Goal: Task Accomplishment & Management: Manage account settings

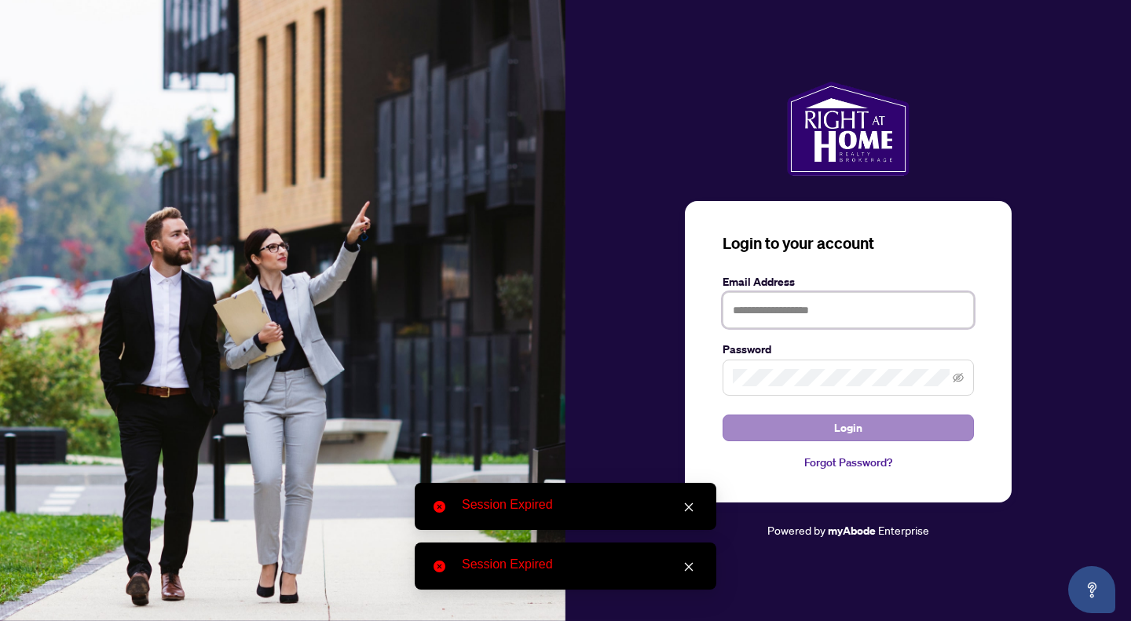
type input "**********"
click at [865, 441] on button "Login" at bounding box center [848, 428] width 251 height 27
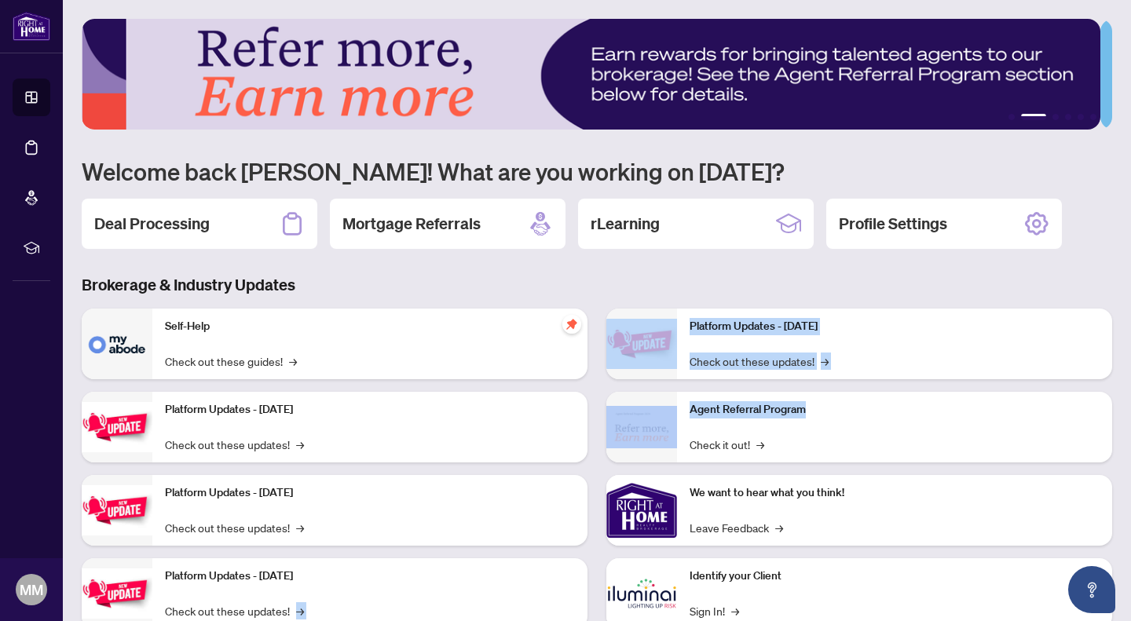
scroll to position [49, 0]
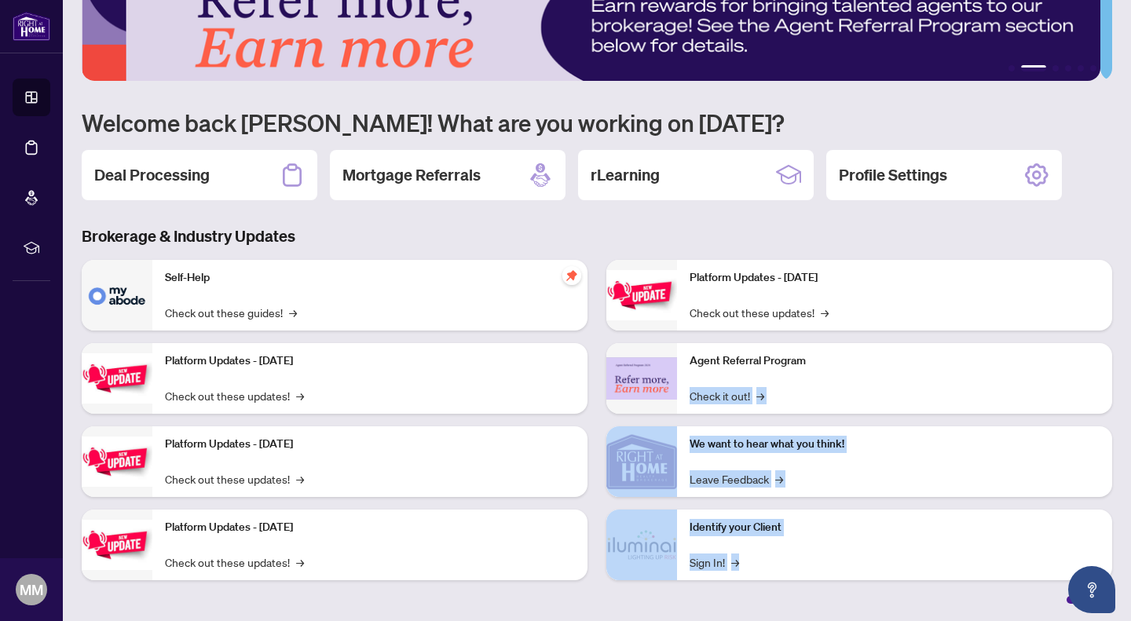
drag, startPoint x: 865, startPoint y: 441, endPoint x: 478, endPoint y: 609, distance: 421.7
click at [478, 609] on main "1 2 3 4 5 6 Welcome back [PERSON_NAME]! What are you working on [DATE]? Deal Pr…" at bounding box center [597, 310] width 1068 height 621
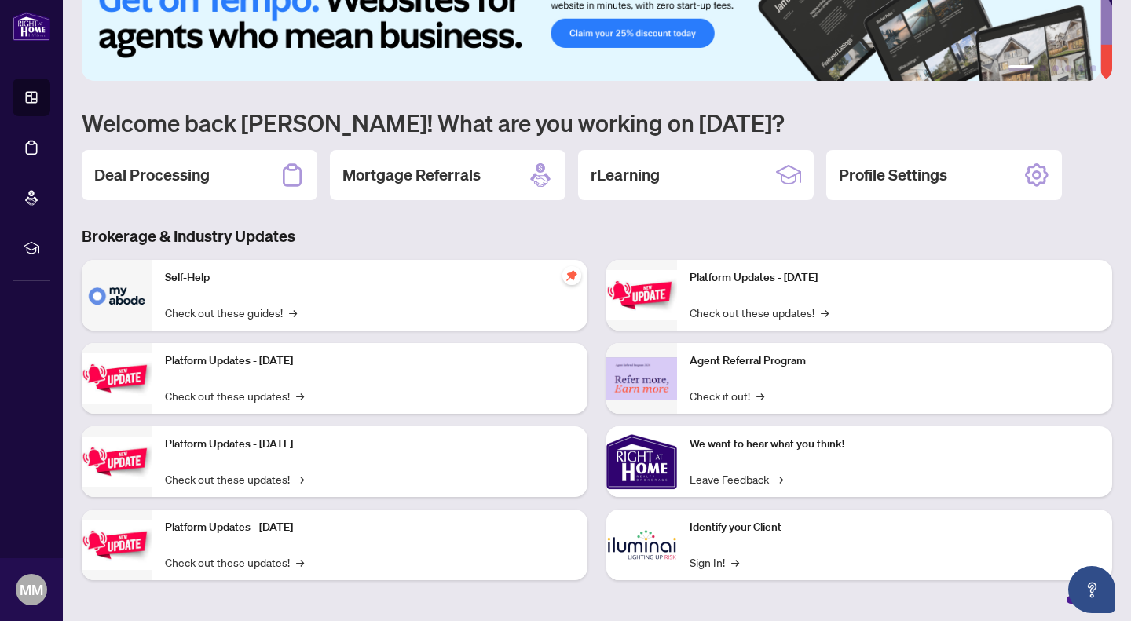
click at [172, 169] on h2 "Deal Processing" at bounding box center [151, 175] width 115 height 22
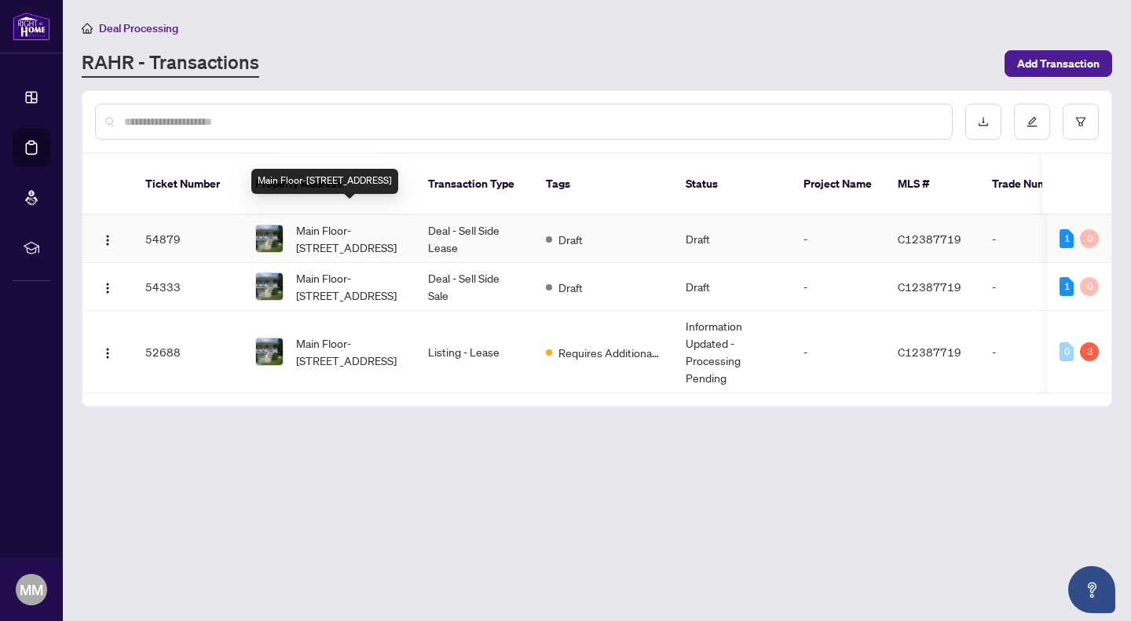
click at [360, 221] on span "Main Floor-[STREET_ADDRESS]" at bounding box center [349, 238] width 107 height 35
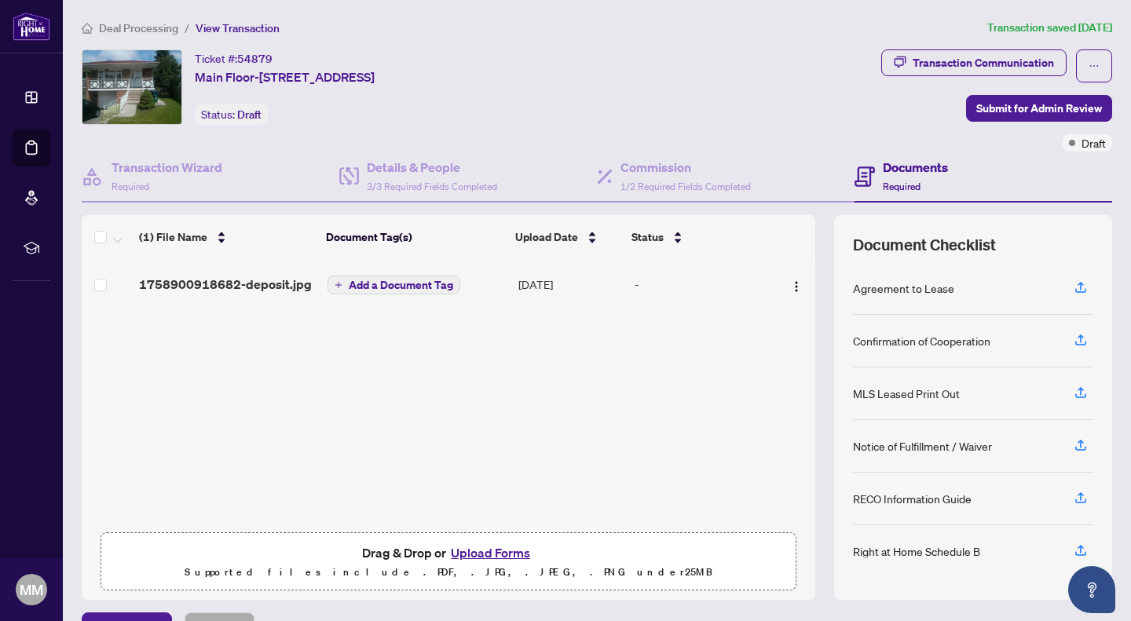
click at [467, 549] on button "Upload Forms" at bounding box center [490, 553] width 89 height 20
click at [475, 551] on button "Upload Forms" at bounding box center [490, 553] width 89 height 20
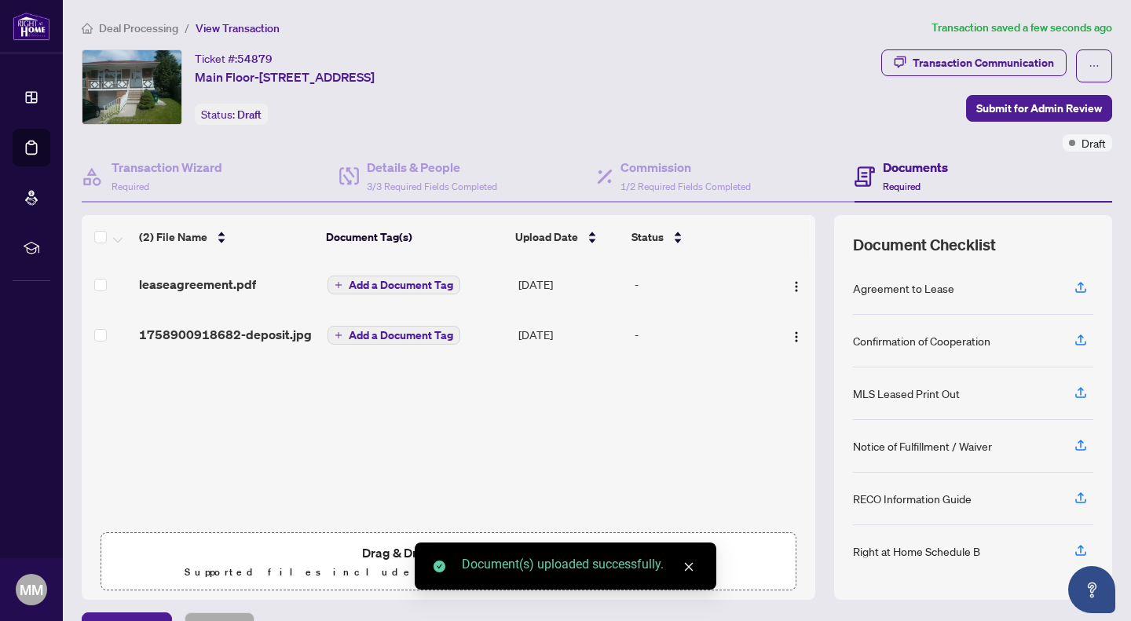
click at [686, 566] on icon "close" at bounding box center [688, 567] width 11 height 11
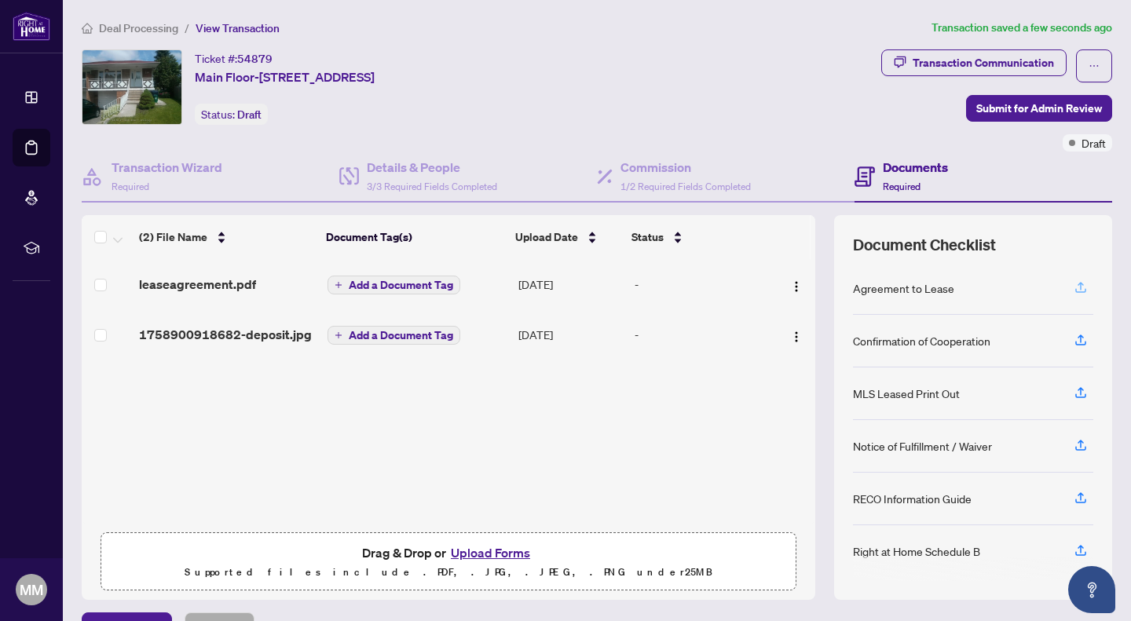
click at [1074, 287] on icon "button" at bounding box center [1081, 287] width 14 height 14
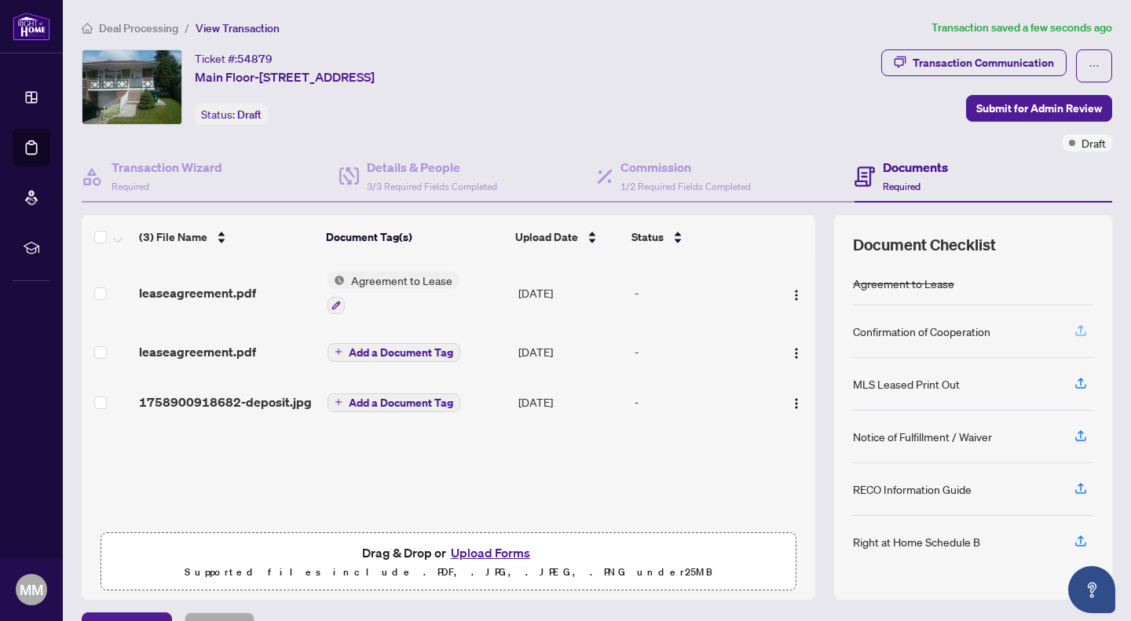
click at [1075, 331] on icon "button" at bounding box center [1080, 333] width 11 height 4
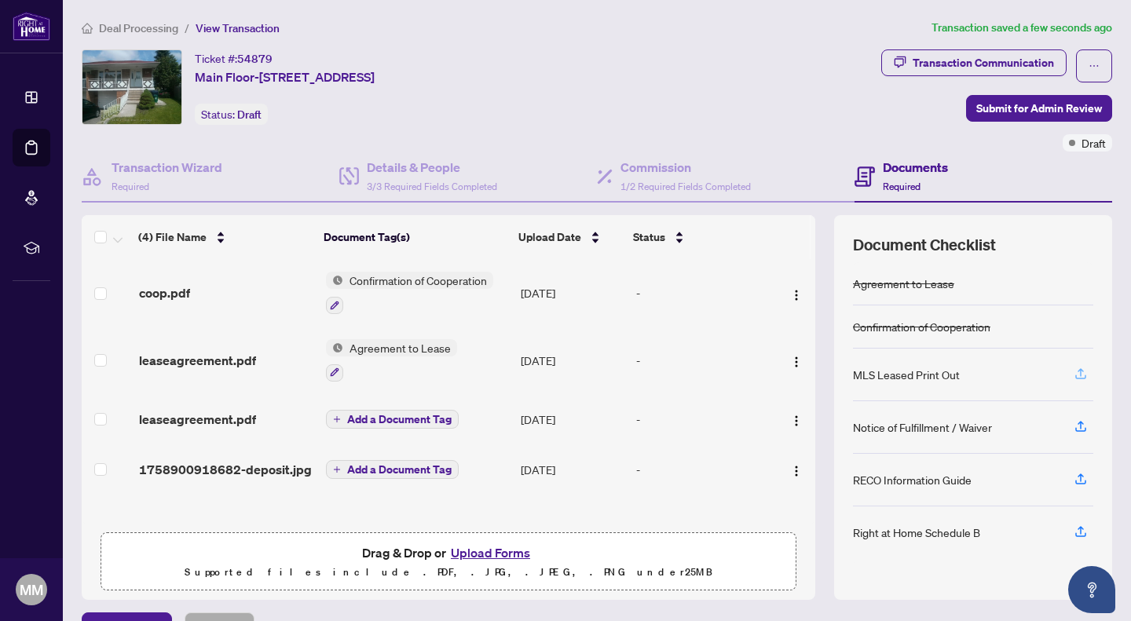
click at [1075, 377] on icon "button" at bounding box center [1080, 377] width 11 height 4
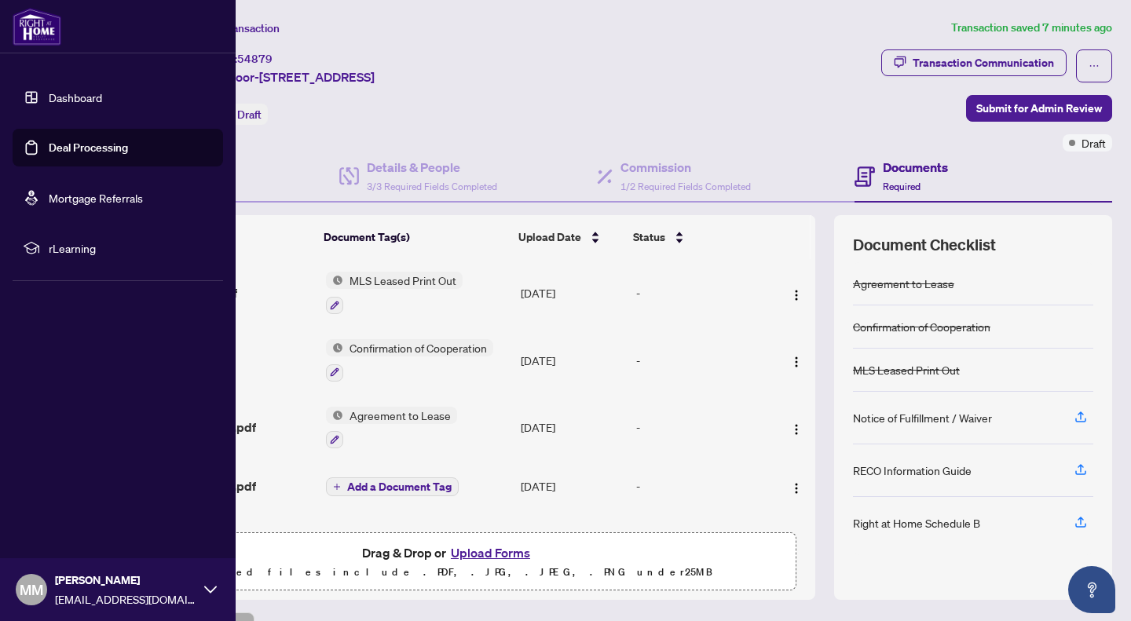
click at [68, 104] on link "Dashboard" at bounding box center [75, 97] width 53 height 14
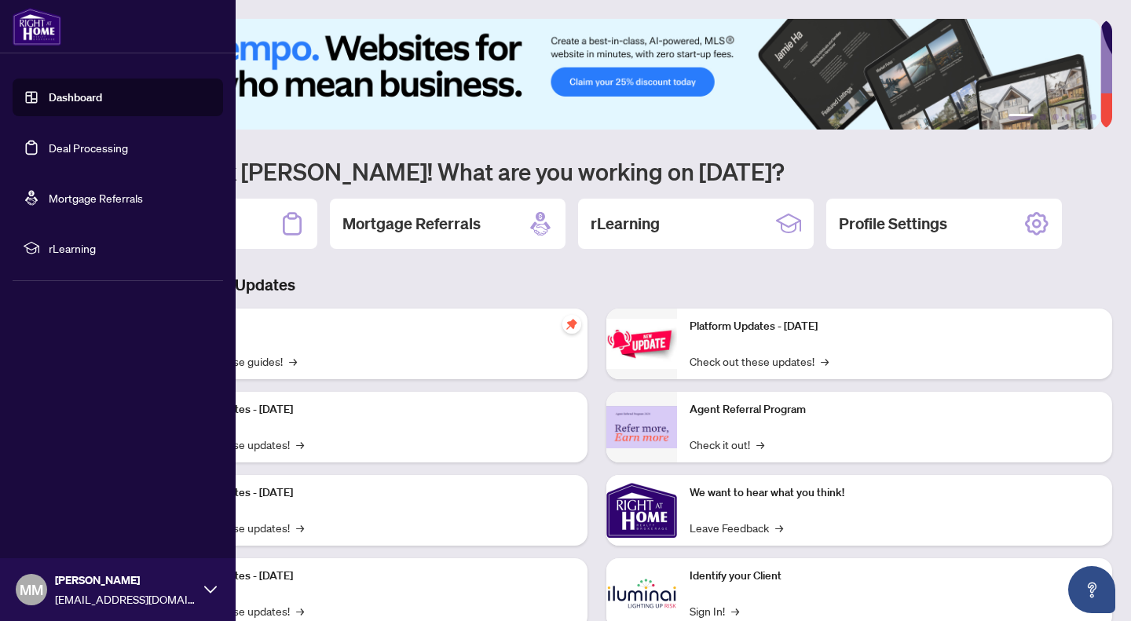
click at [207, 594] on icon at bounding box center [210, 590] width 13 height 13
click at [143, 494] on button "Logout" at bounding box center [118, 496] width 210 height 27
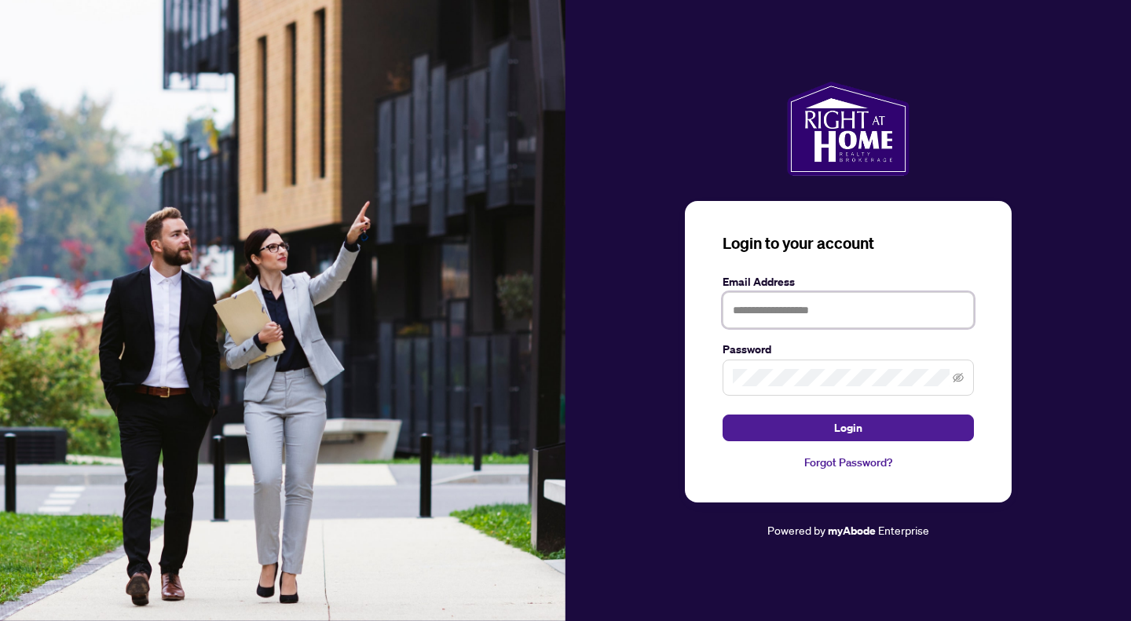
type input "**********"
click at [957, 383] on icon "eye-invisible" at bounding box center [958, 377] width 11 height 11
